Goal: Task Accomplishment & Management: Use online tool/utility

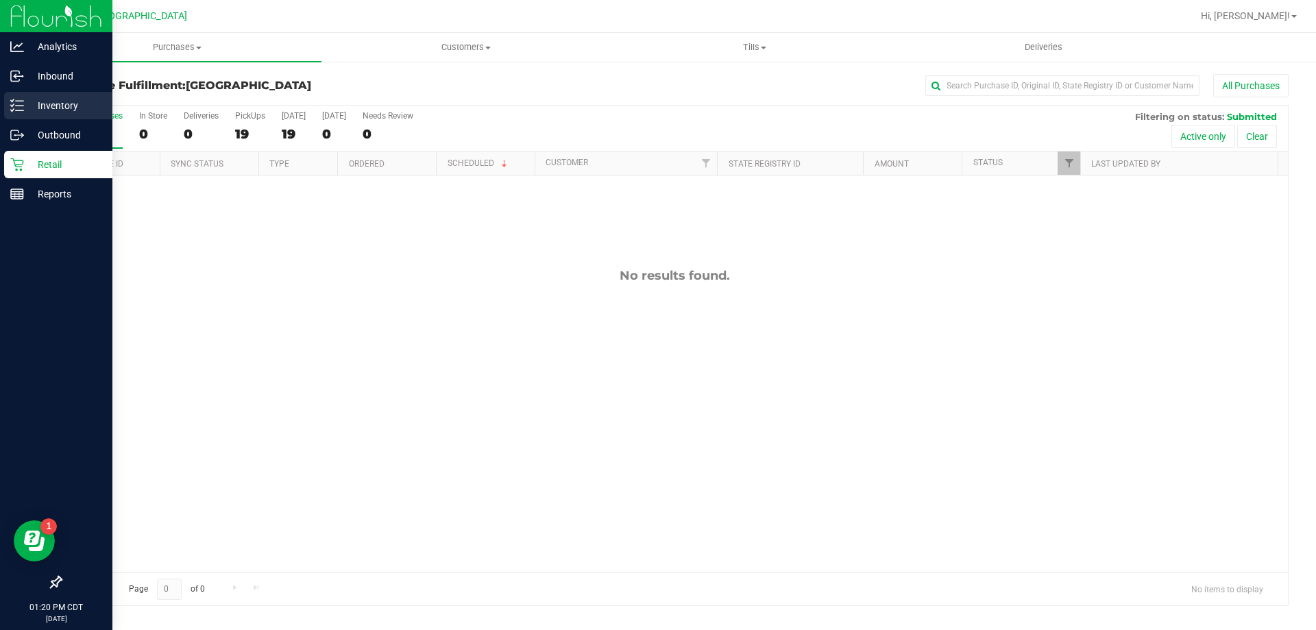
click at [66, 108] on p "Inventory" at bounding box center [65, 105] width 82 height 16
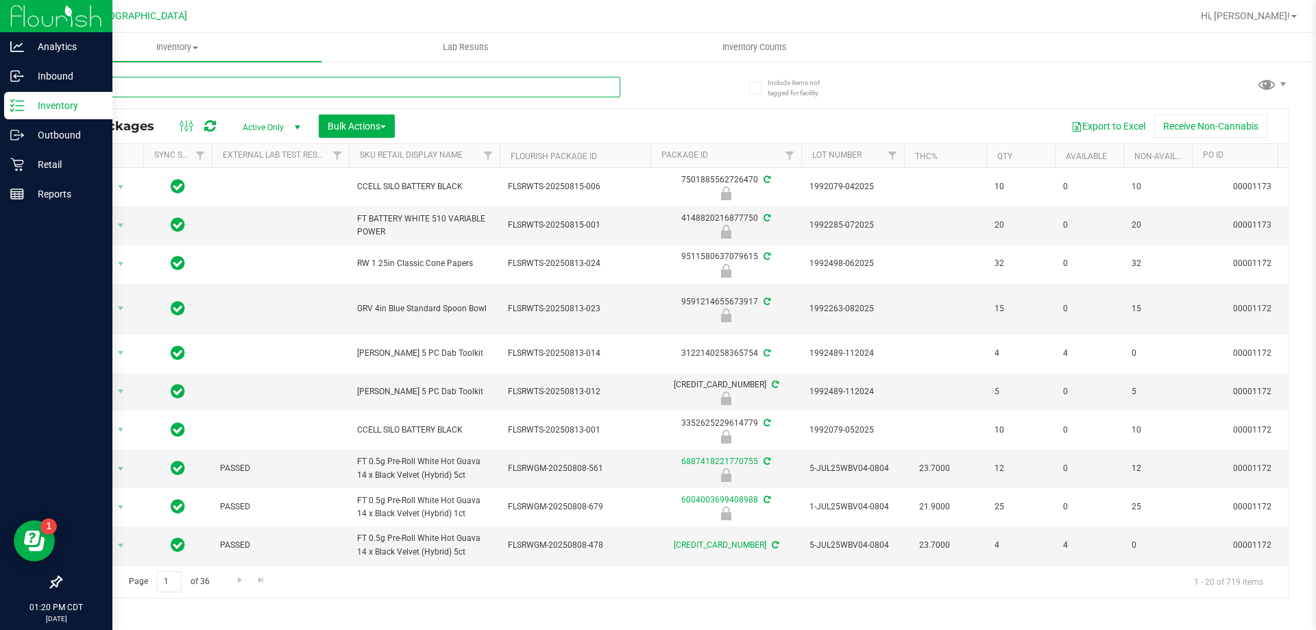
click at [182, 96] on input "text" at bounding box center [340, 87] width 560 height 21
type input "9711173670310797"
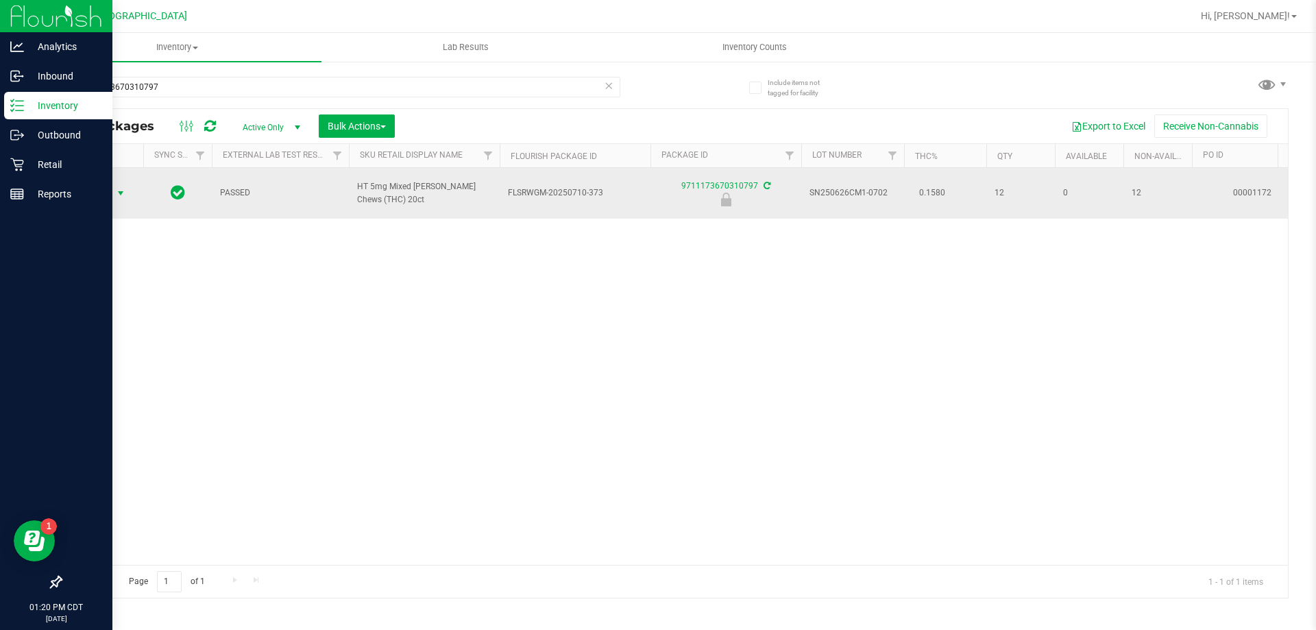
click at [94, 184] on span "Action" at bounding box center [93, 193] width 37 height 19
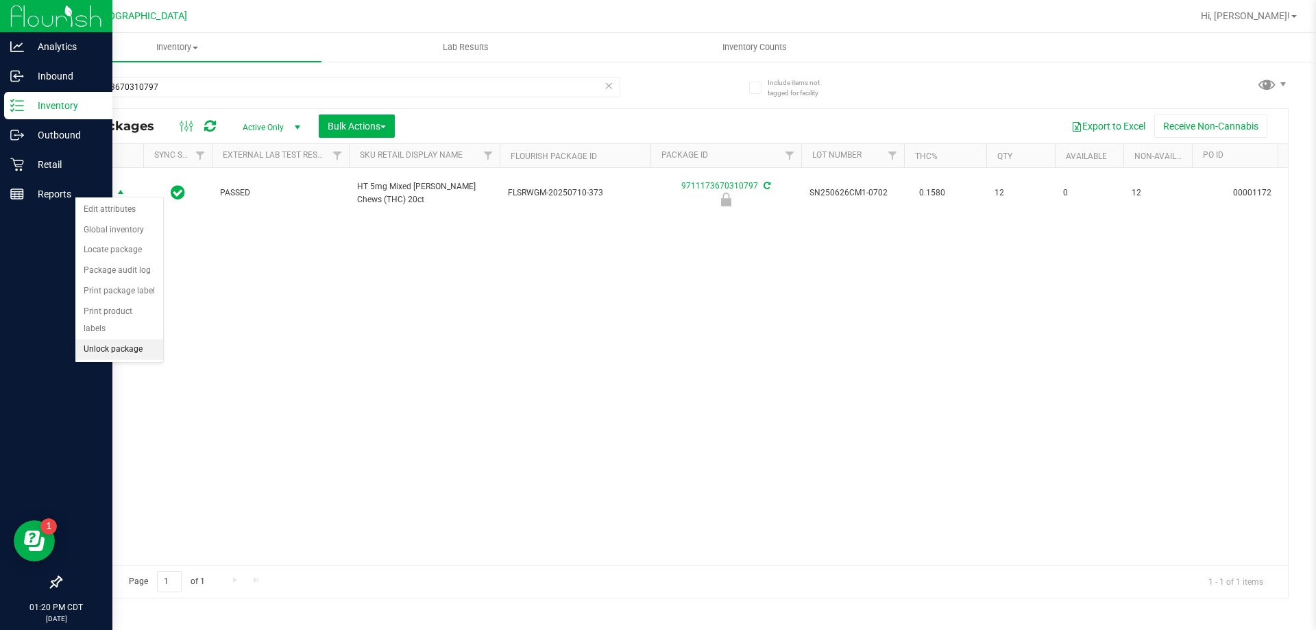
click at [132, 339] on li "Unlock package" at bounding box center [119, 349] width 88 height 21
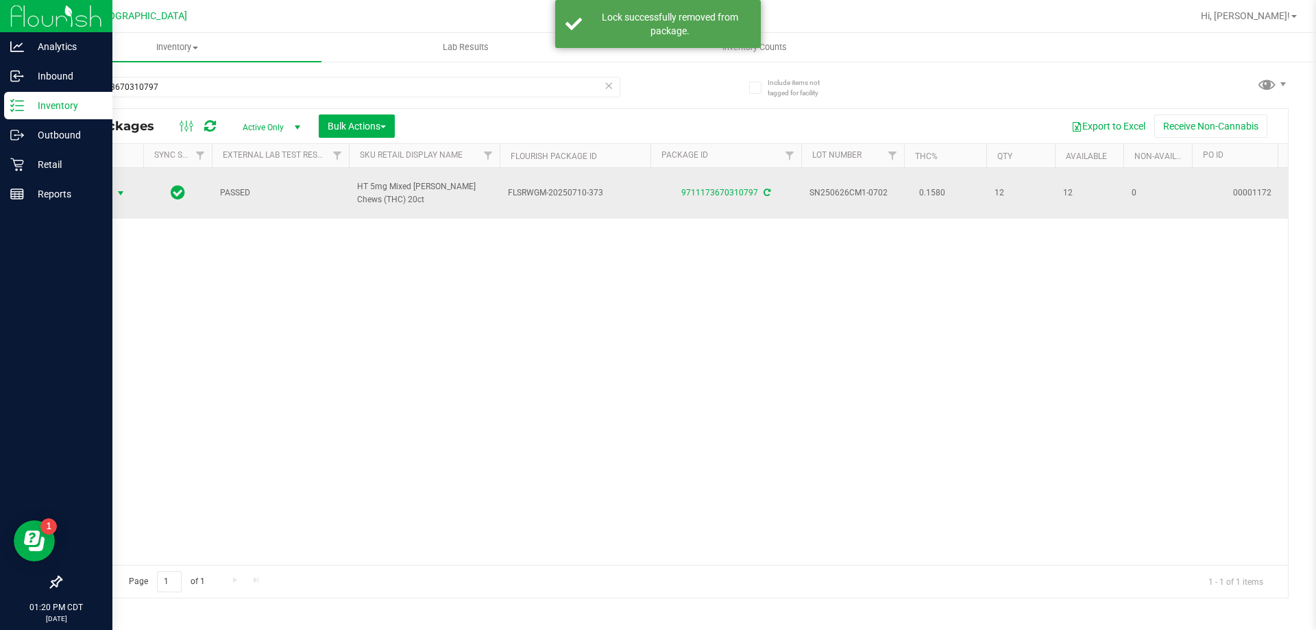
click at [116, 188] on span "select" at bounding box center [120, 193] width 11 height 11
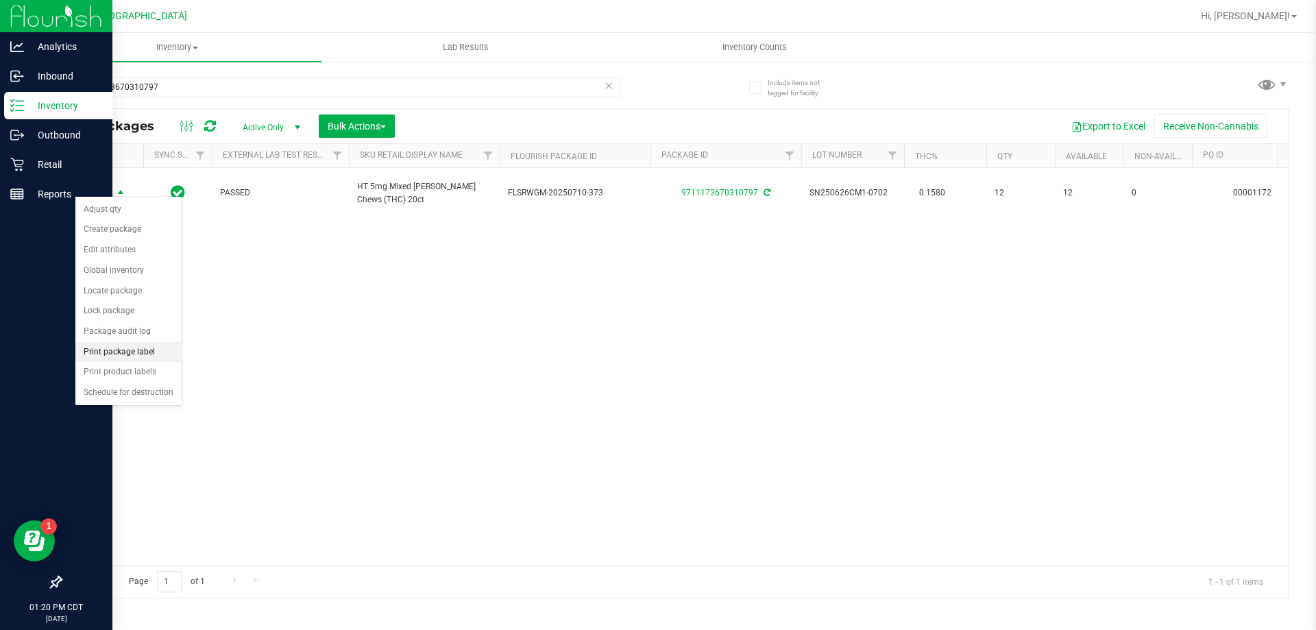
click at [123, 354] on li "Print package label" at bounding box center [128, 352] width 106 height 21
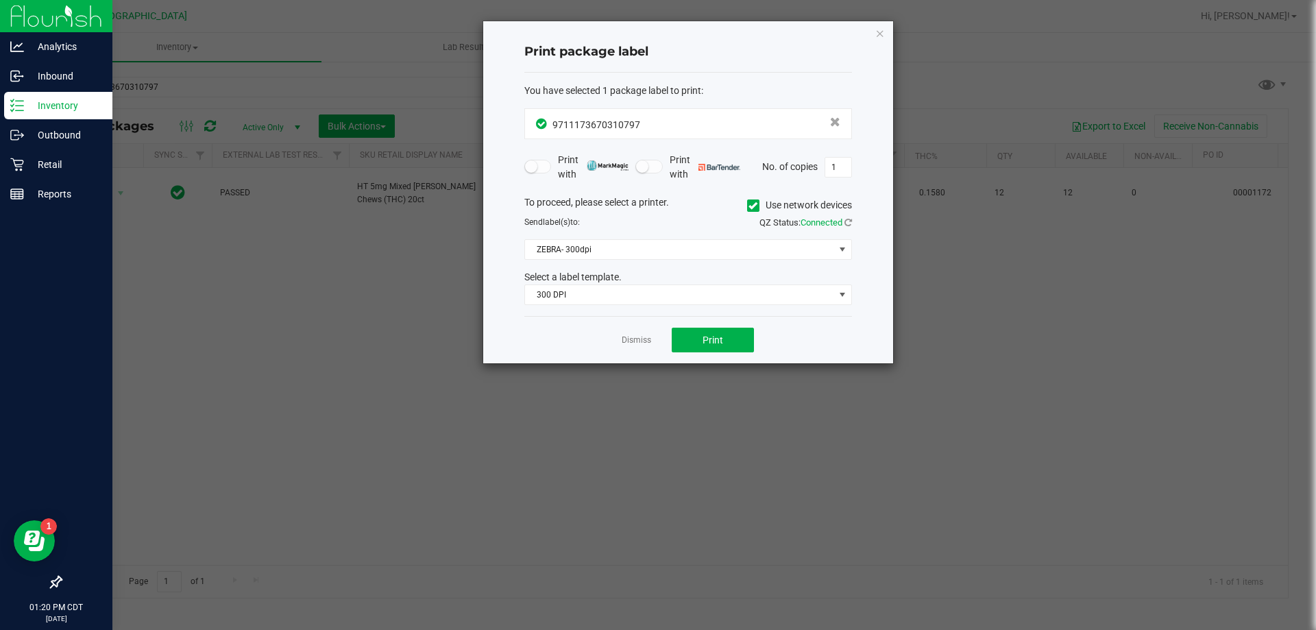
click at [613, 308] on div "You have selected 1 package label to print : 9711173670310797 Print with Print …" at bounding box center [688, 195] width 328 height 244
click at [613, 294] on span "300 DPI" at bounding box center [679, 294] width 309 height 19
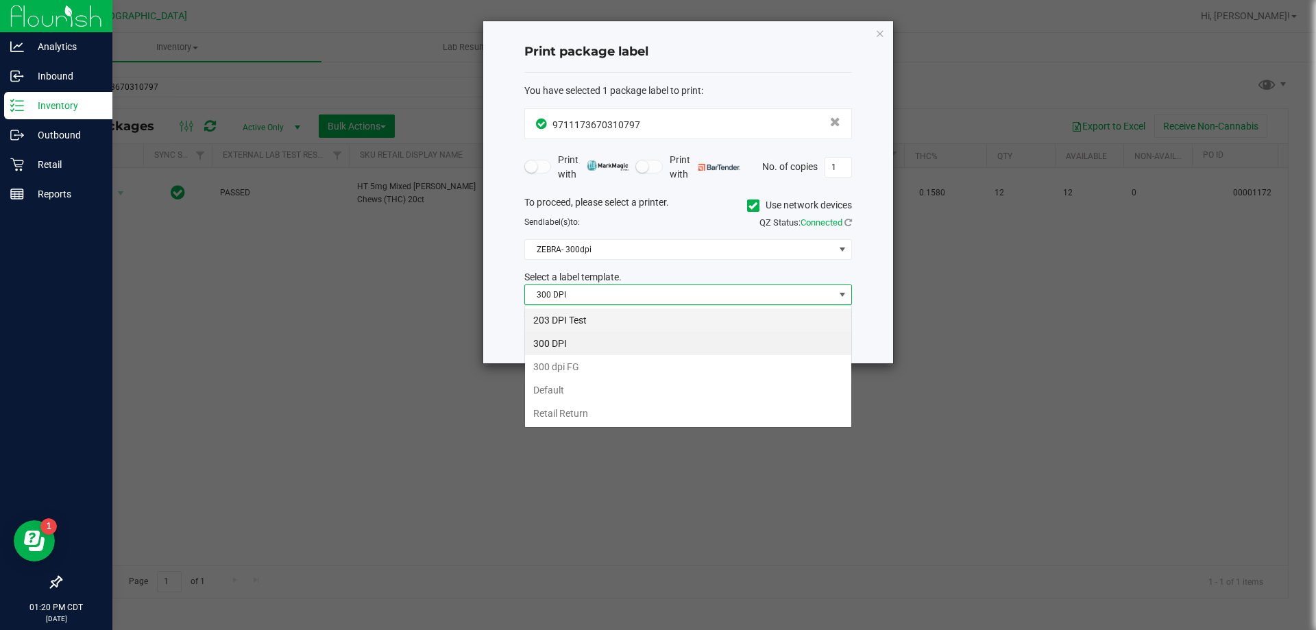
scroll to position [21, 328]
click at [586, 315] on li "203 DPI Test" at bounding box center [688, 319] width 326 height 23
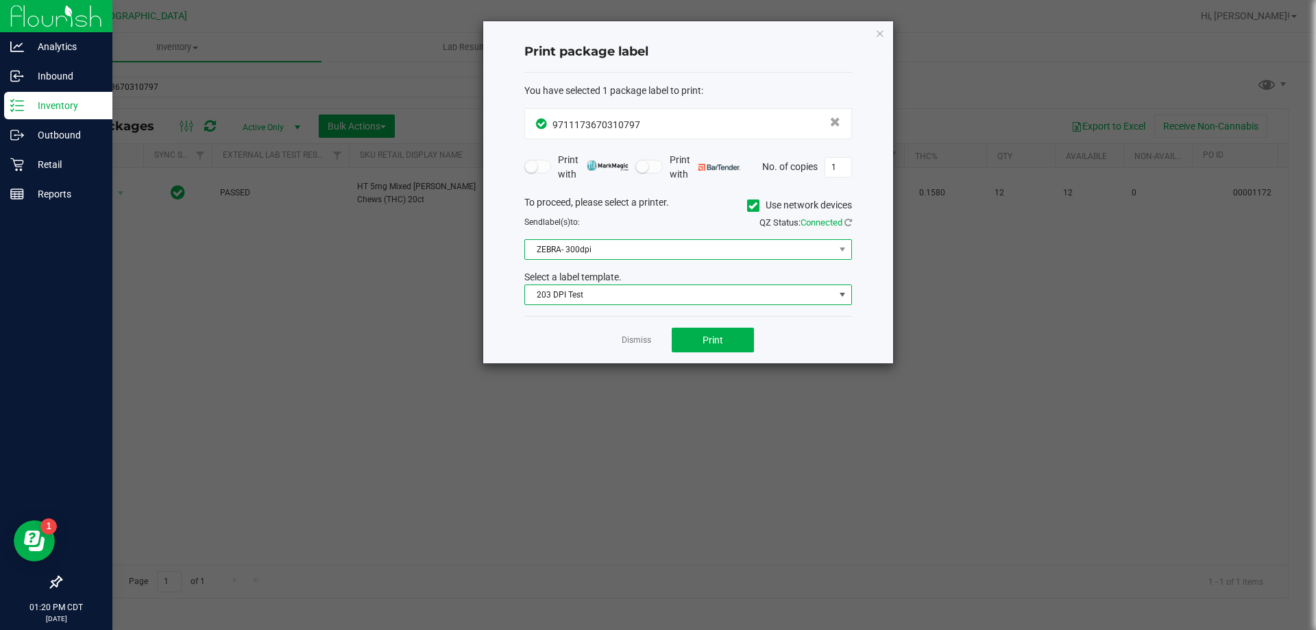
click at [591, 252] on span "ZEBRA- 300dpi" at bounding box center [679, 249] width 309 height 19
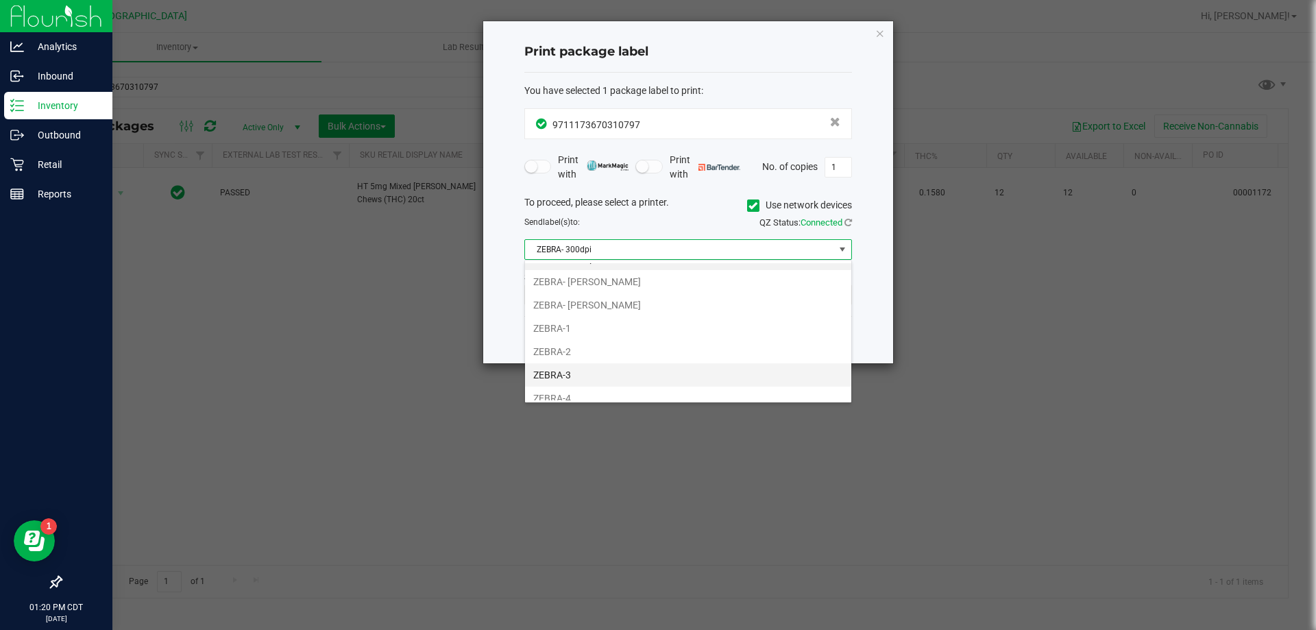
scroll to position [0, 0]
click at [603, 364] on li "ZEBRA-2" at bounding box center [688, 367] width 326 height 23
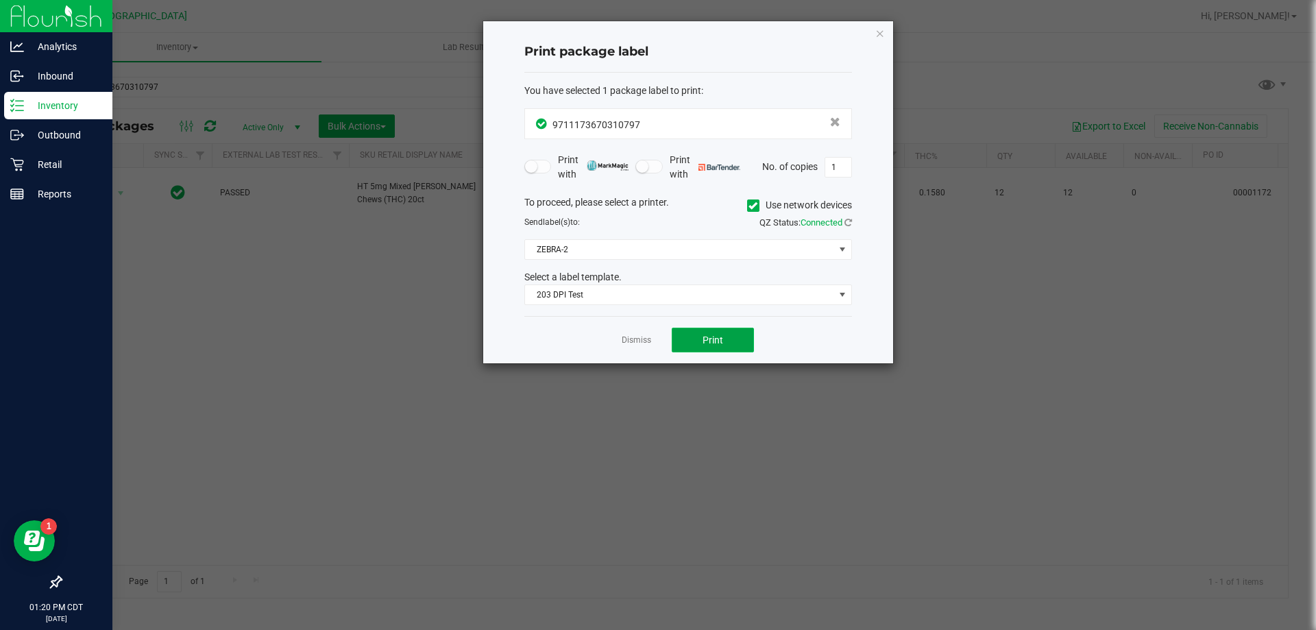
click at [727, 341] on button "Print" at bounding box center [713, 340] width 82 height 25
